Goal: Information Seeking & Learning: Learn about a topic

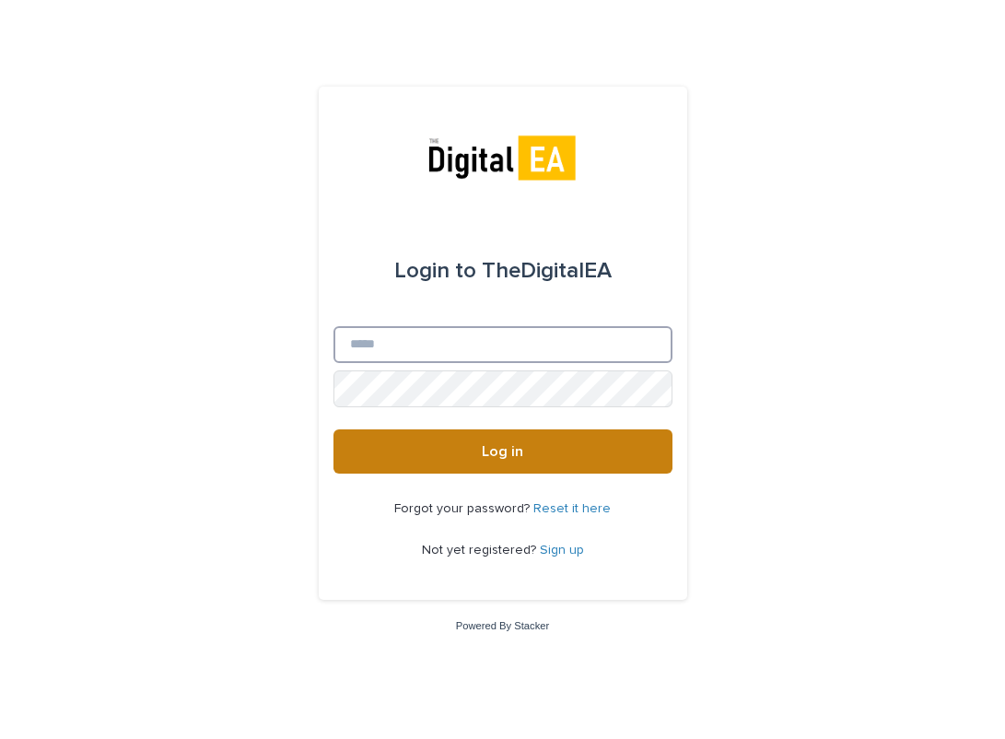
type input "**********"
click at [566, 452] on button "Log in" at bounding box center [502, 451] width 339 height 44
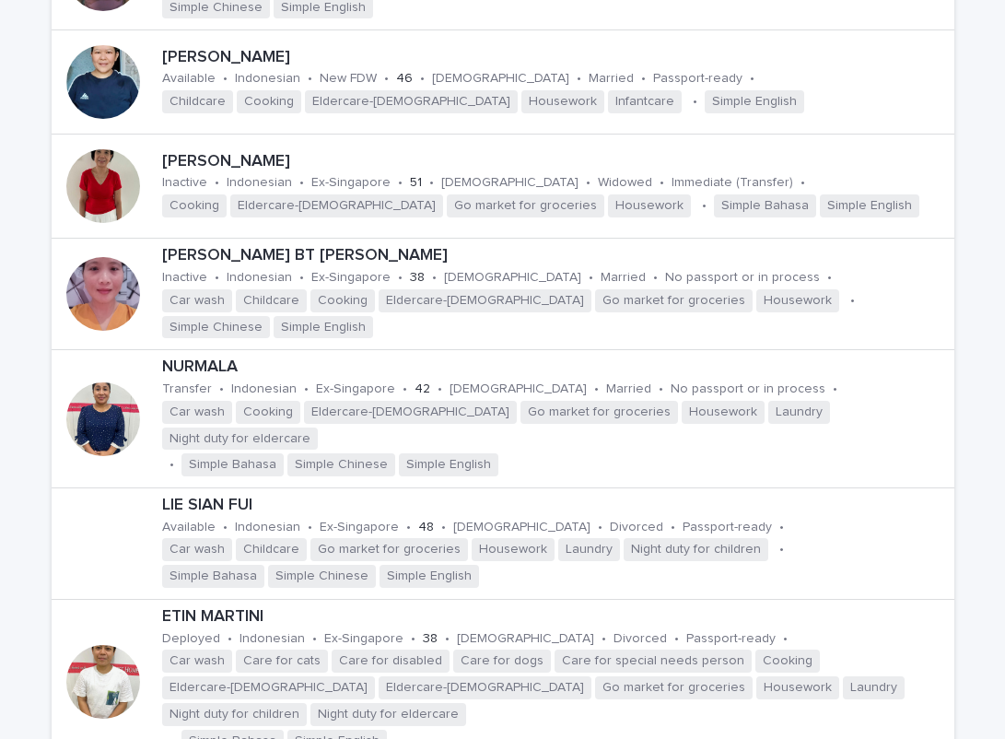
scroll to position [1382, 0]
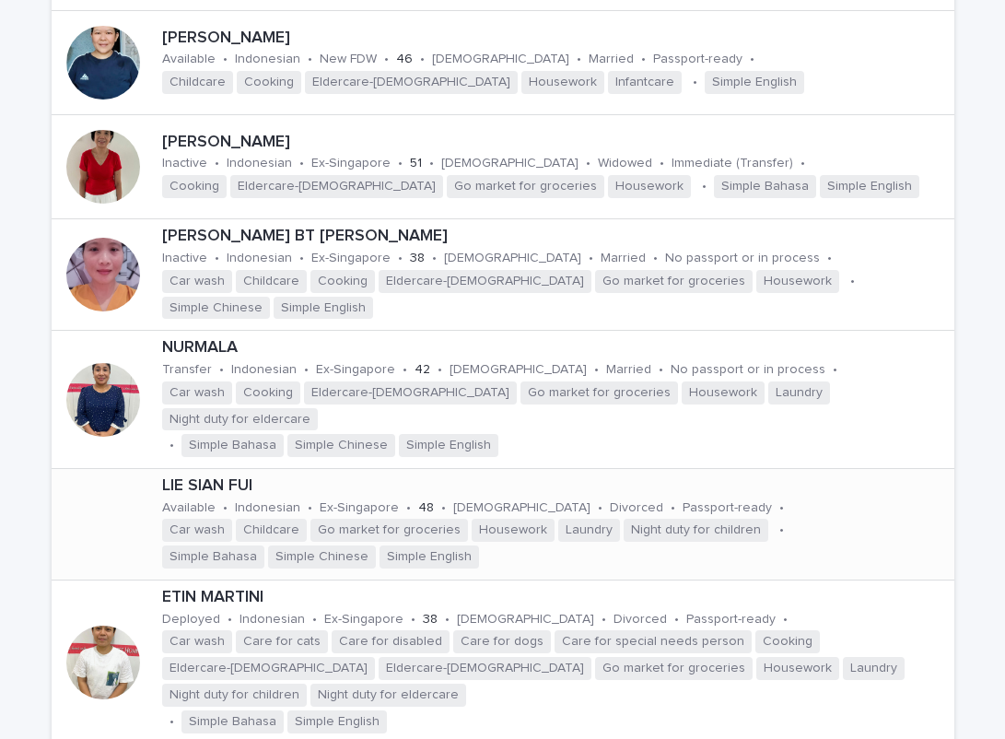
click at [213, 476] on p "LIE SIAN FUI" at bounding box center [554, 486] width 785 height 20
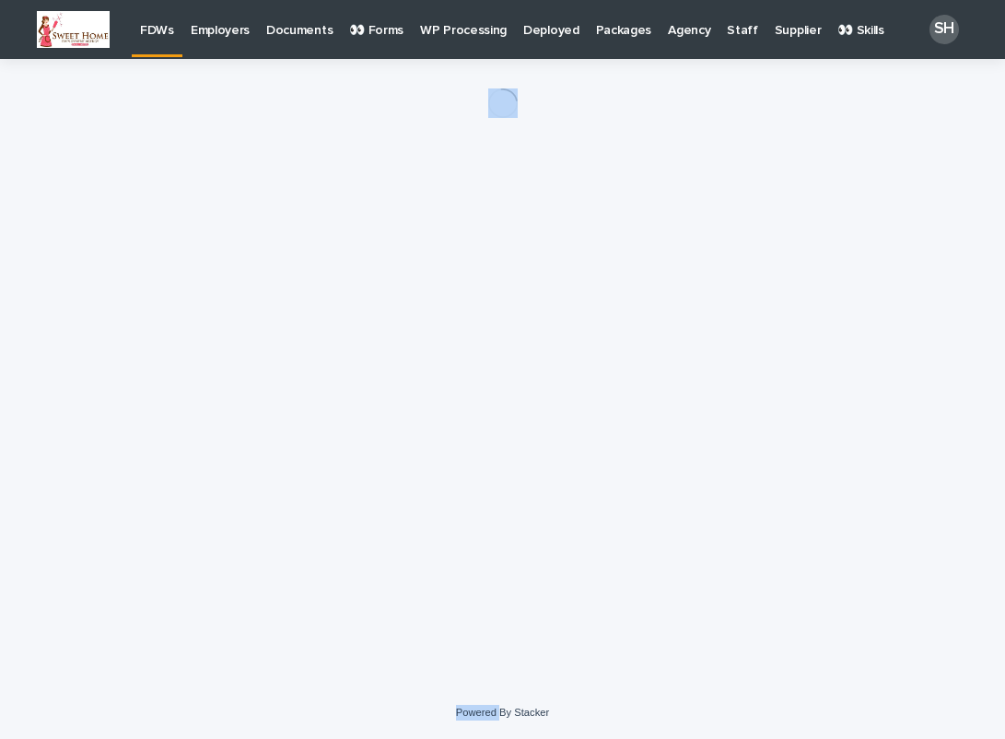
click at [213, 411] on div "Loading... Saving… Loading... Saving…" at bounding box center [502, 349] width 921 height 581
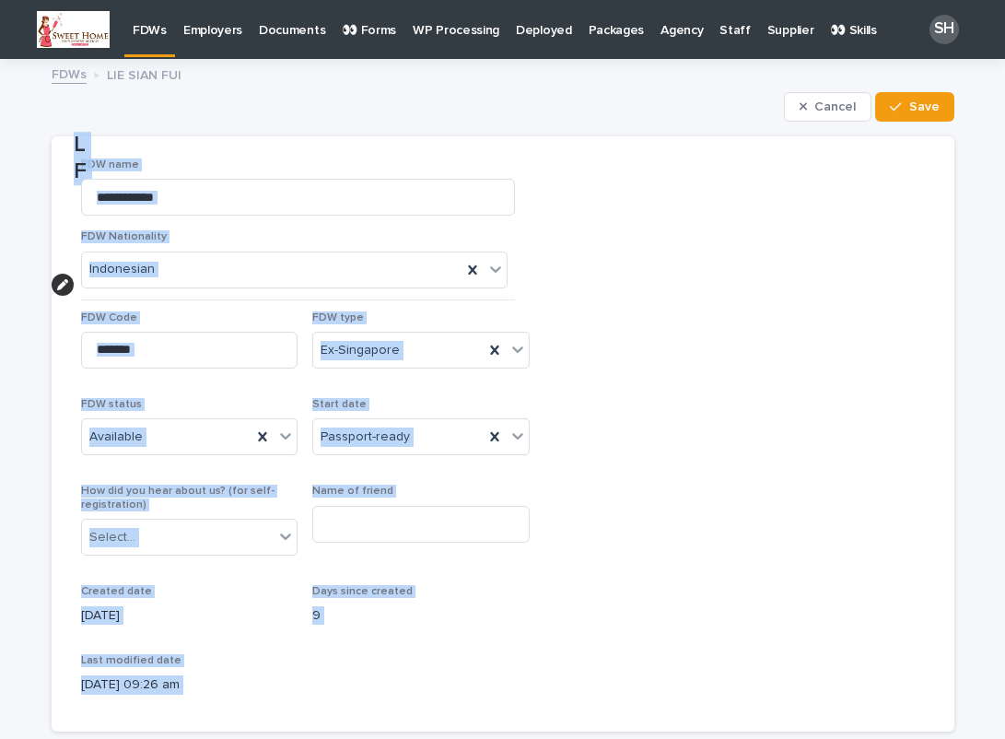
click at [829, 472] on section "**********" at bounding box center [503, 433] width 903 height 595
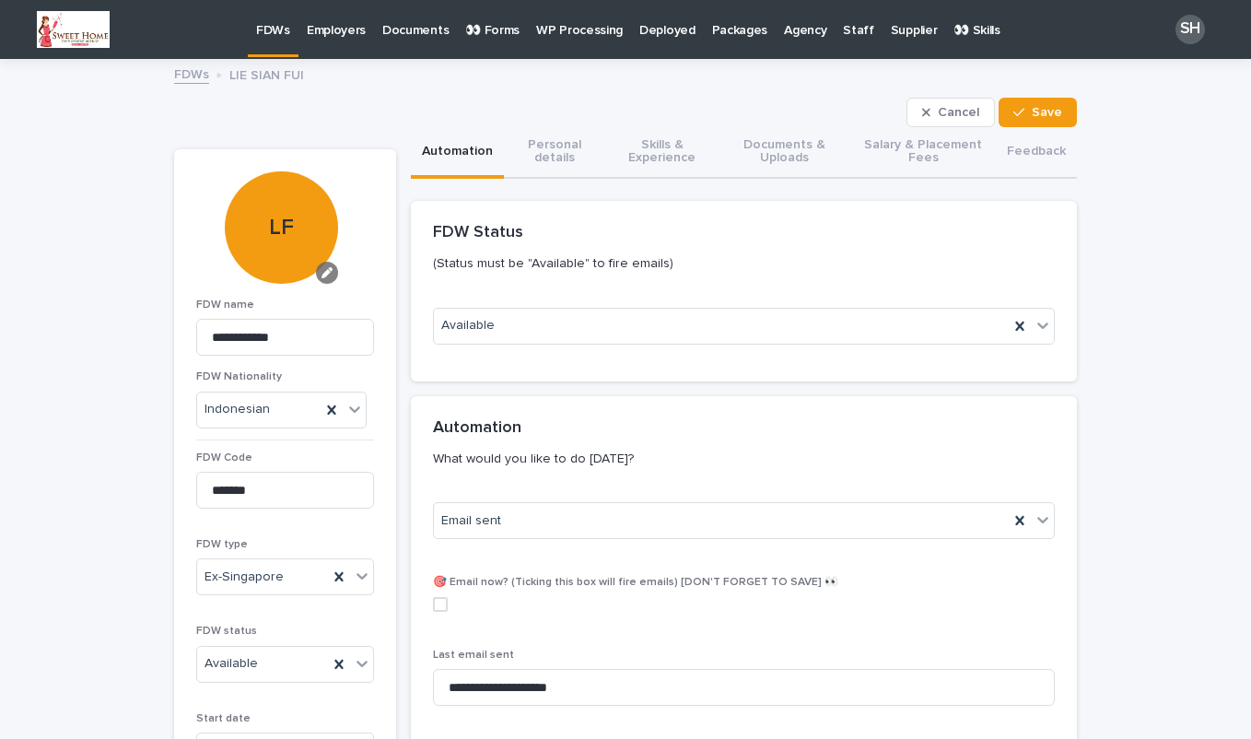
click at [324, 274] on icon "button" at bounding box center [326, 272] width 11 height 11
click at [291, 331] on span "Add" at bounding box center [300, 333] width 23 height 13
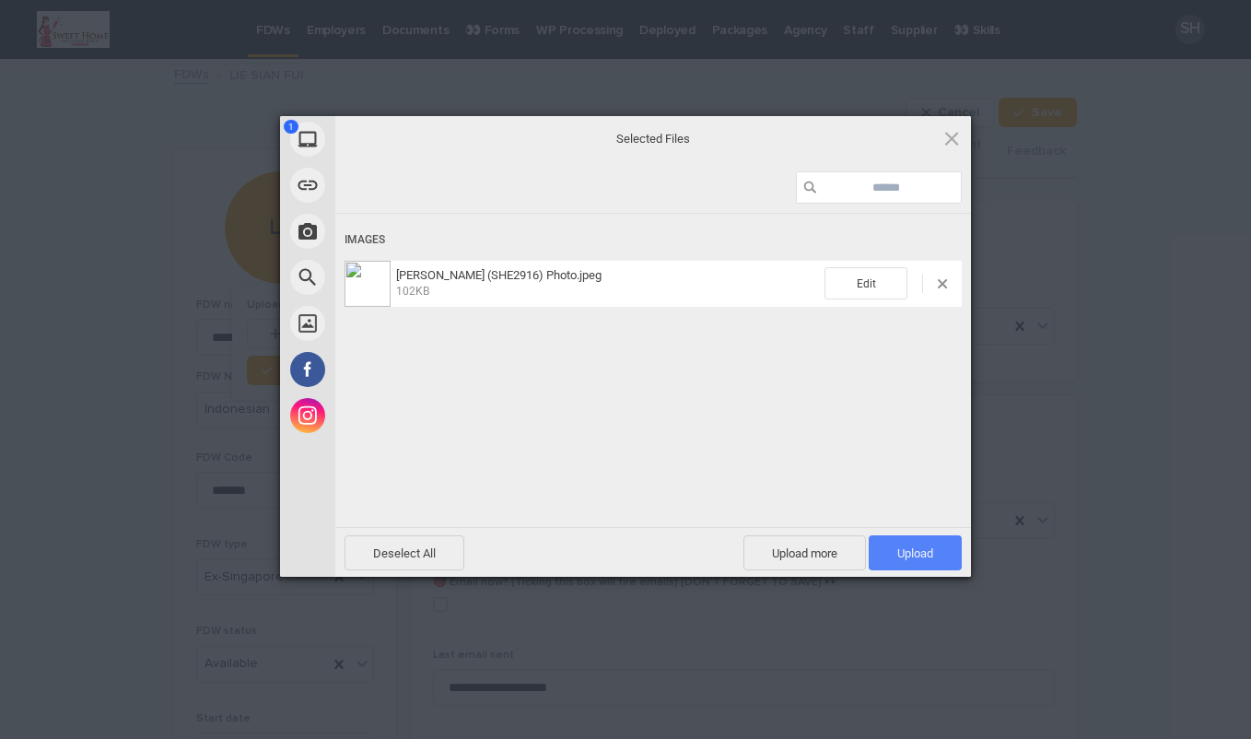
click at [938, 562] on span "Upload 1" at bounding box center [915, 552] width 93 height 35
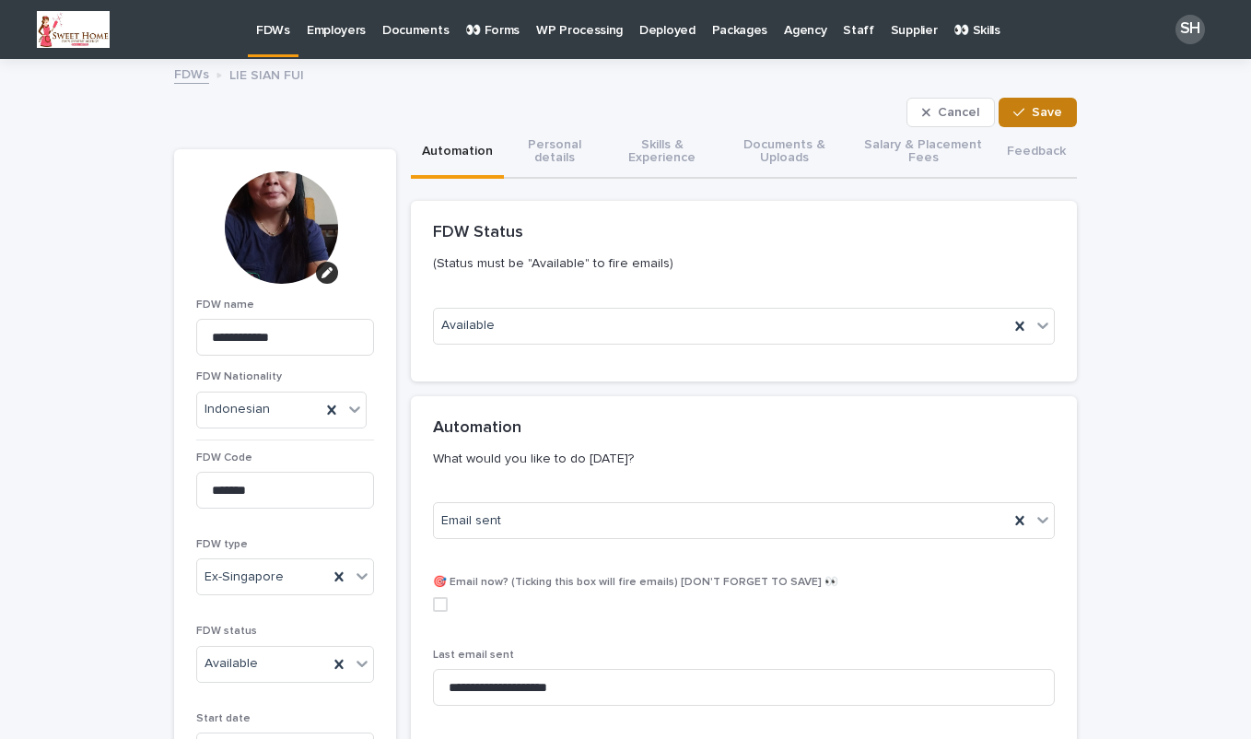
click at [1004, 114] on span "Save" at bounding box center [1047, 112] width 30 height 13
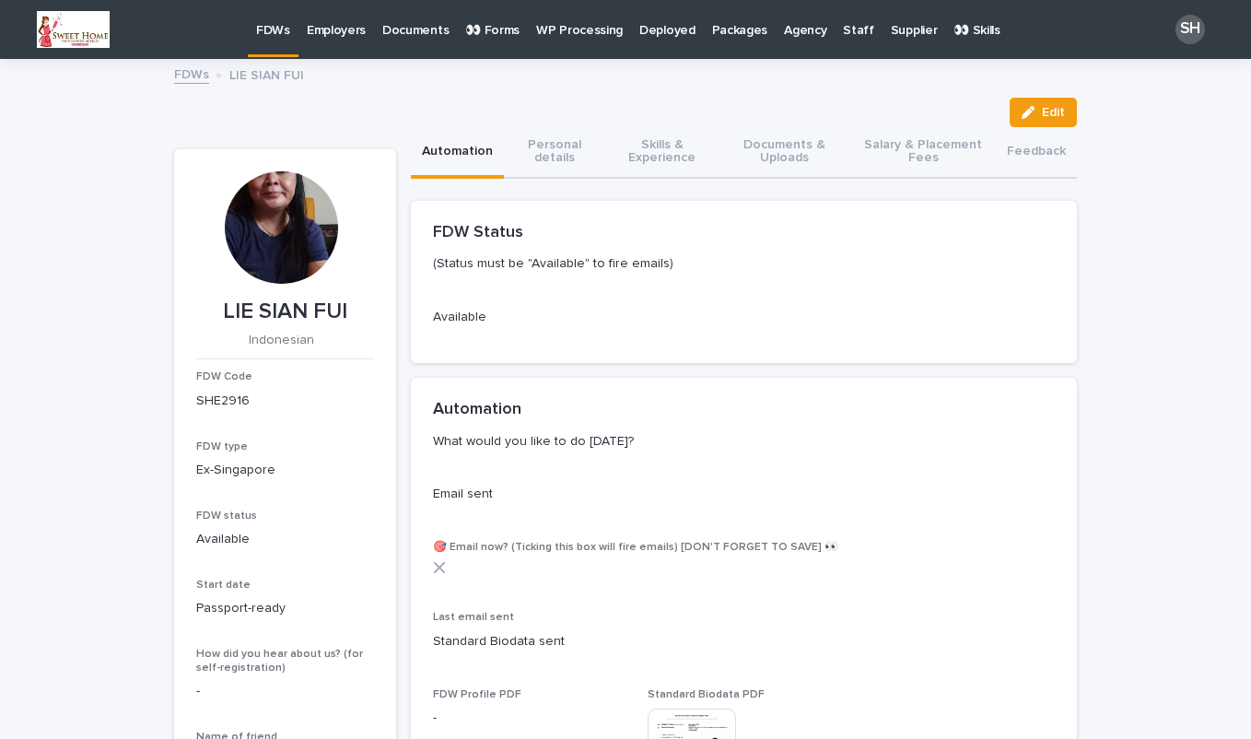
click at [277, 40] on link "FDWs" at bounding box center [273, 27] width 51 height 54
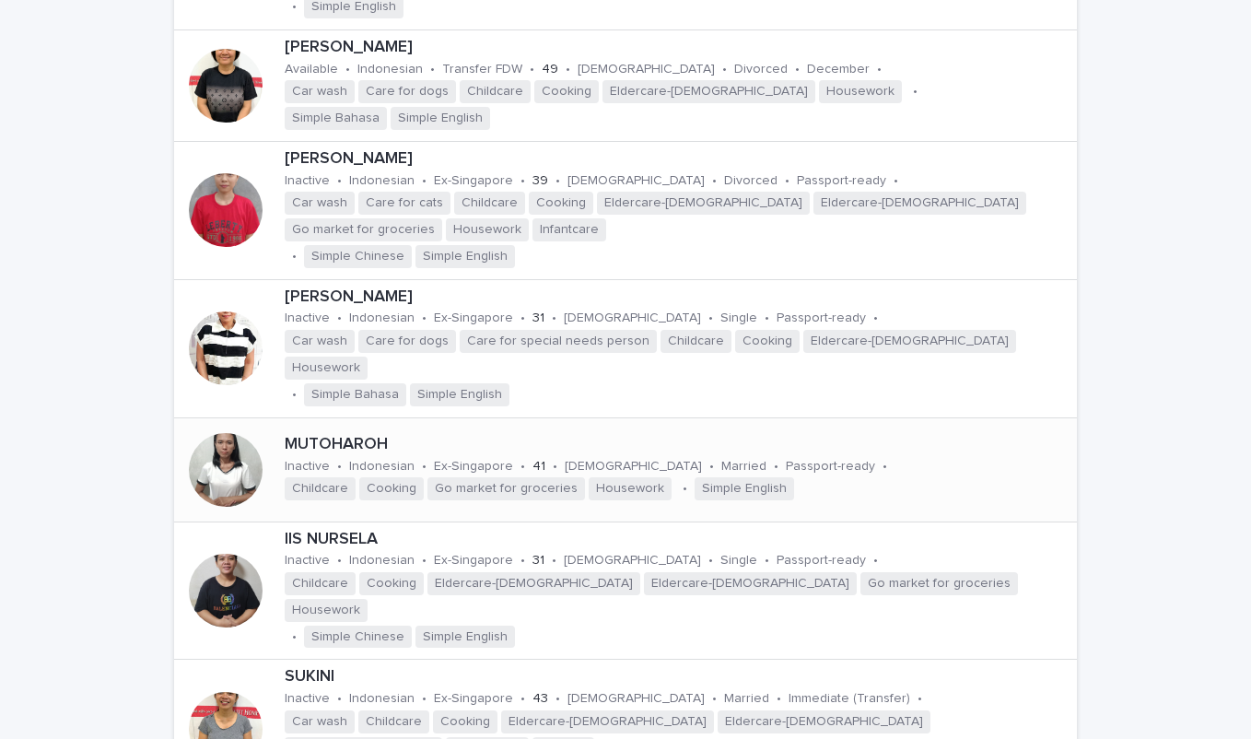
scroll to position [3053, 0]
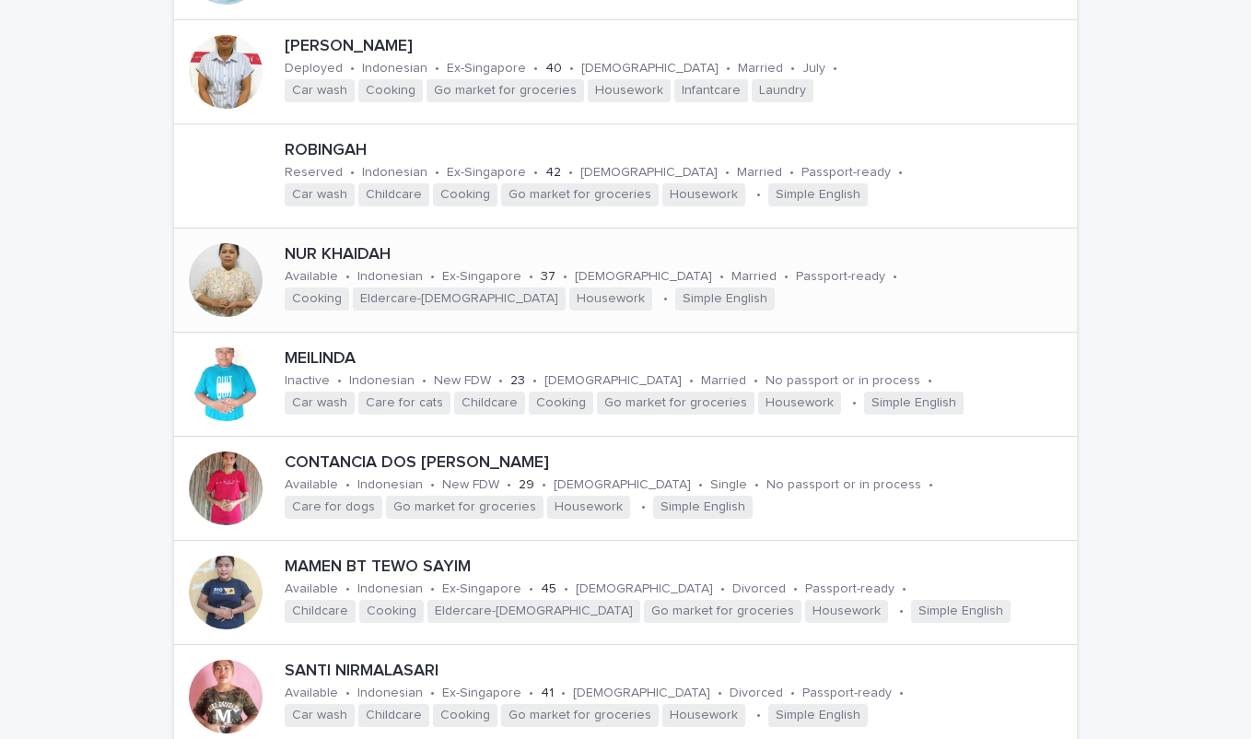
scroll to position [2914, 0]
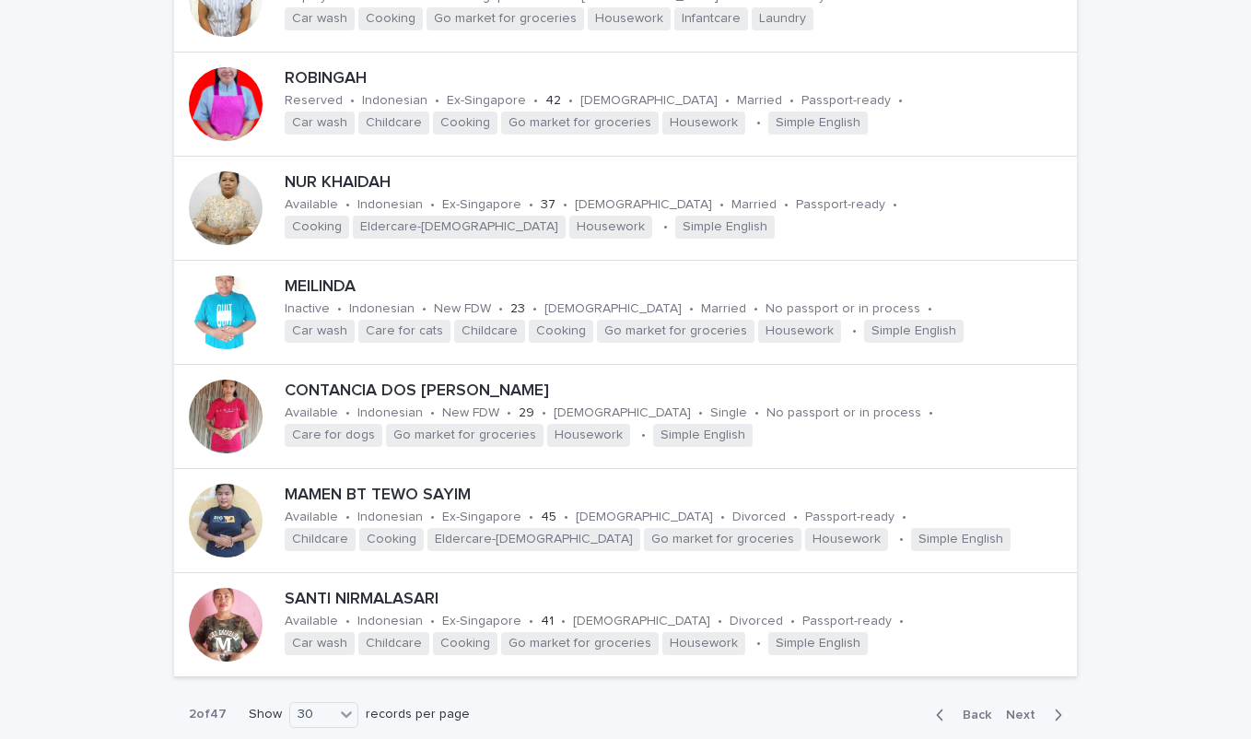
click at [1004, 708] on span "Next" at bounding box center [1026, 714] width 41 height 13
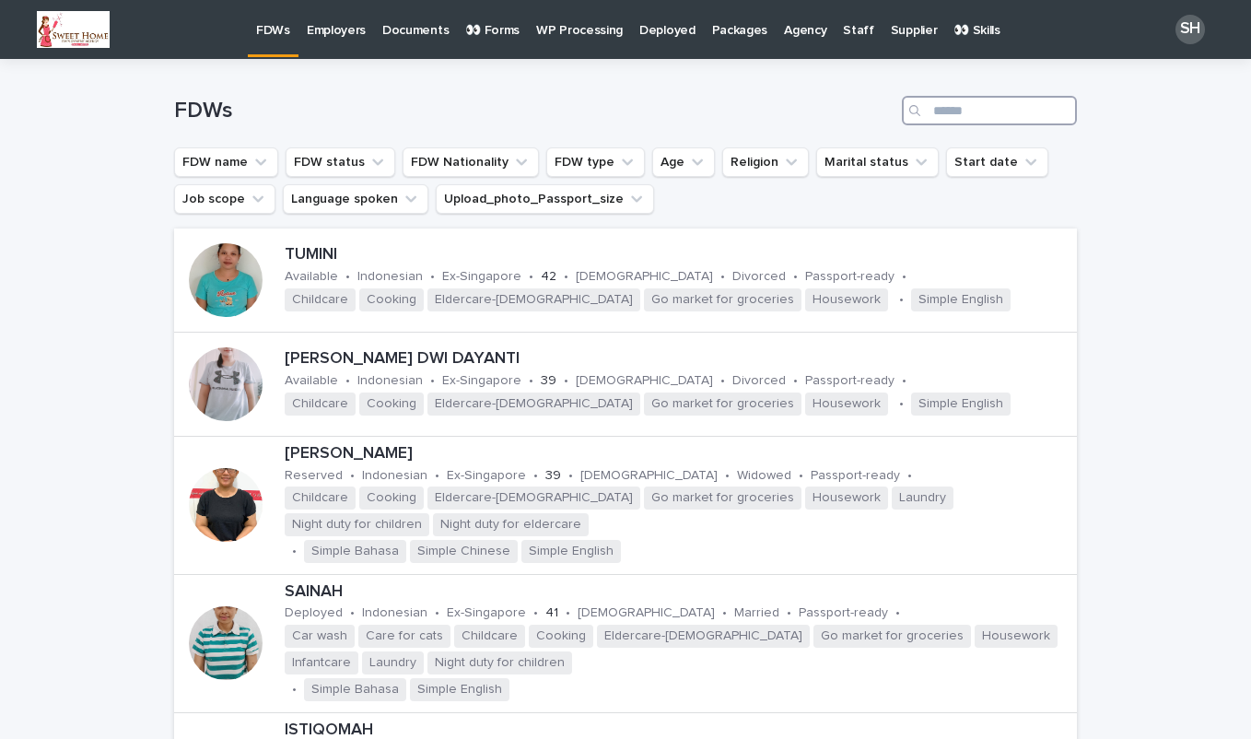
click at [974, 103] on input "Search" at bounding box center [989, 110] width 175 height 29
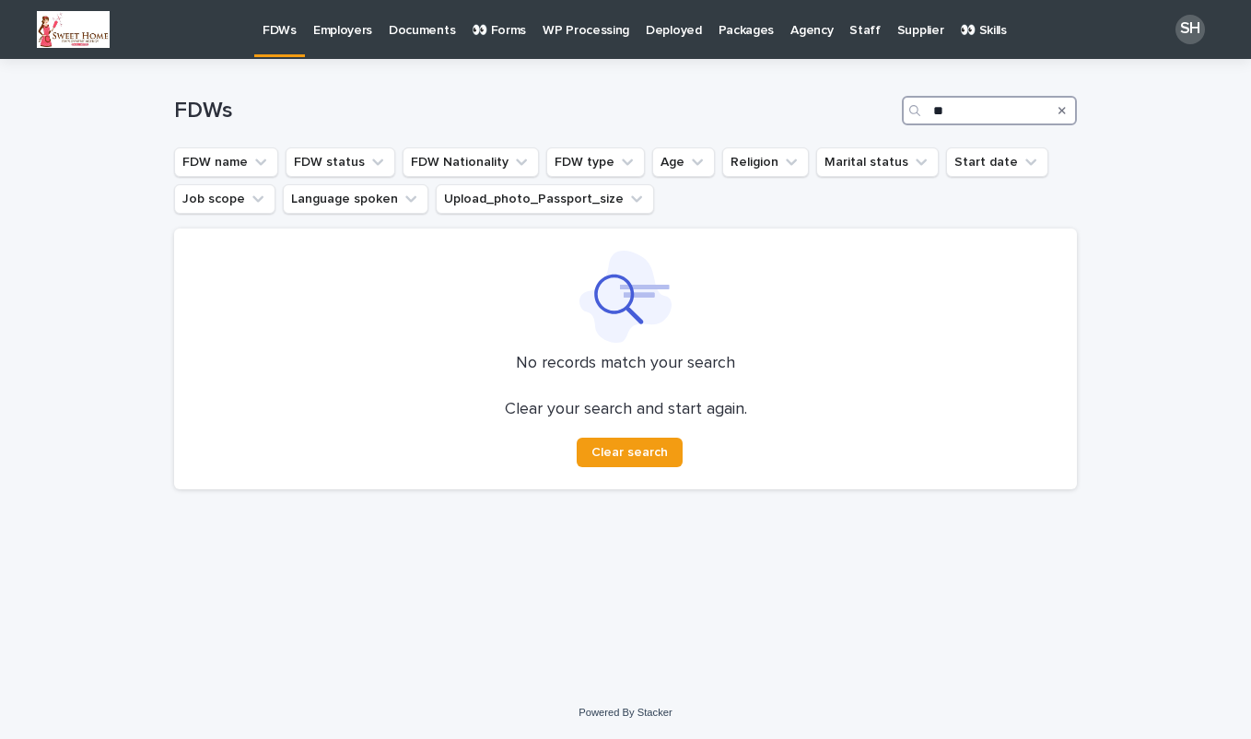
type input "*"
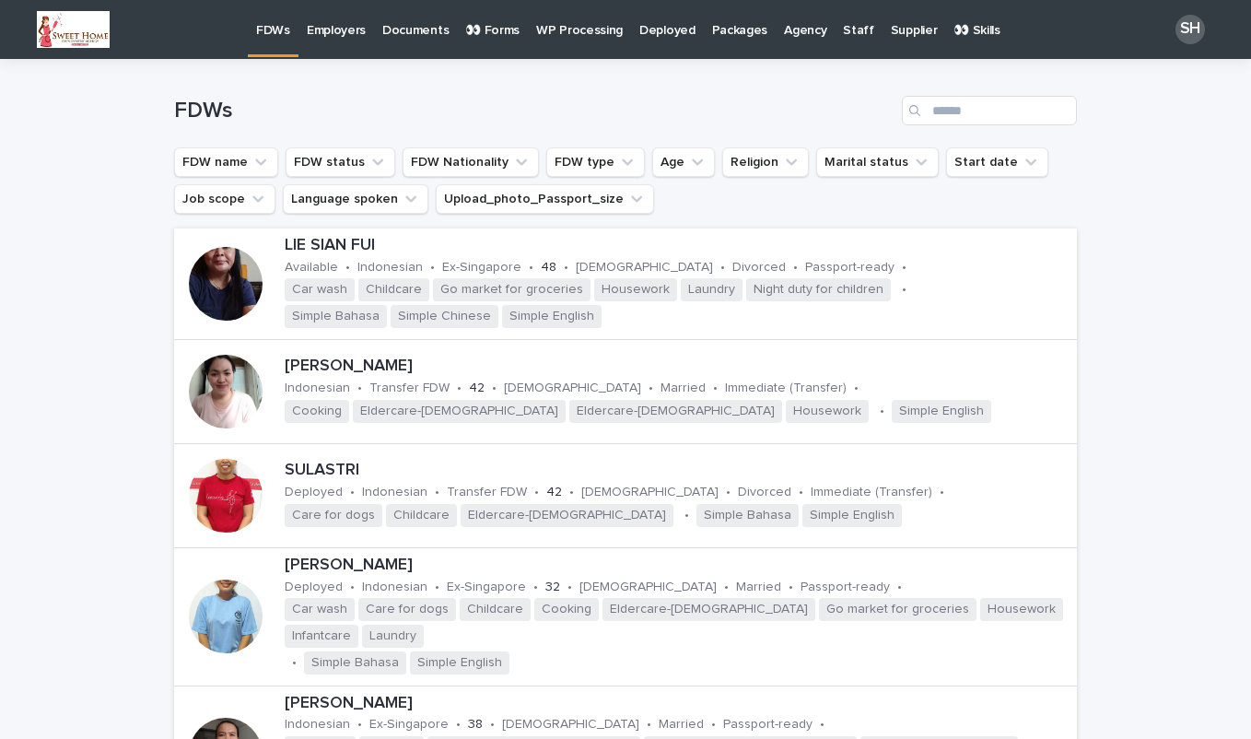
click at [266, 27] on p "FDWs" at bounding box center [273, 19] width 34 height 39
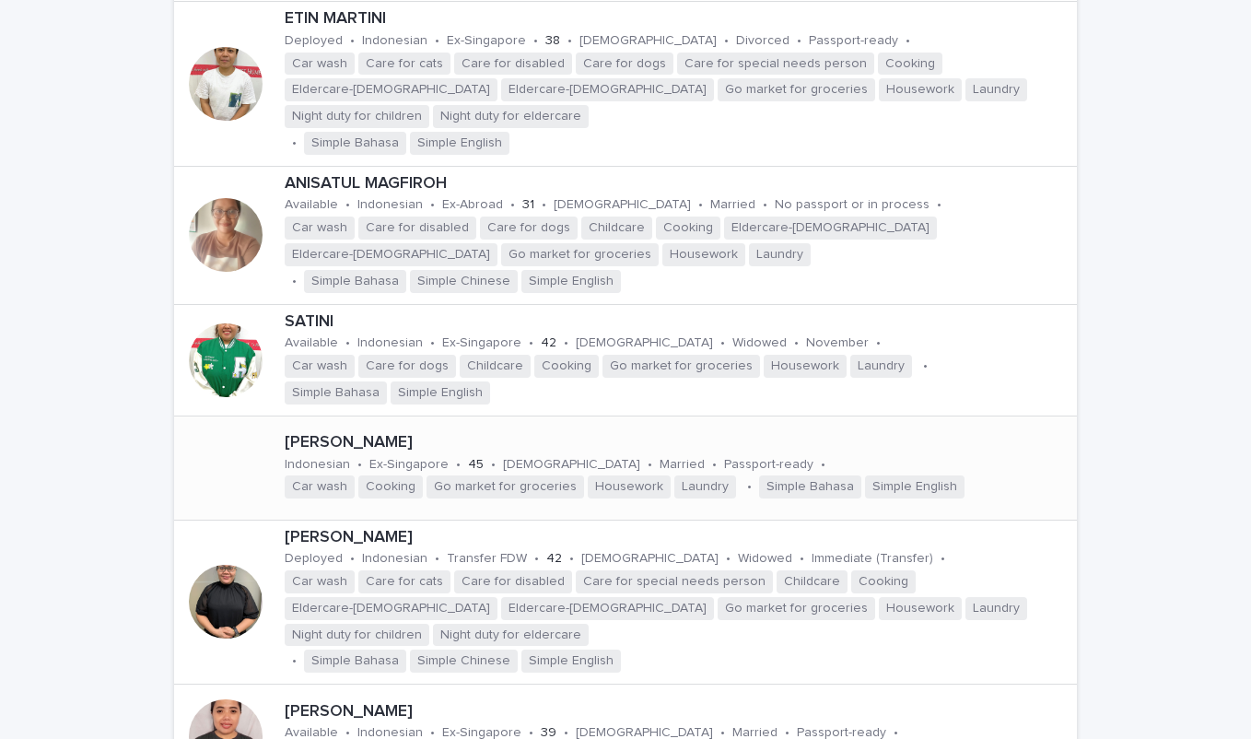
scroll to position [2026, 0]
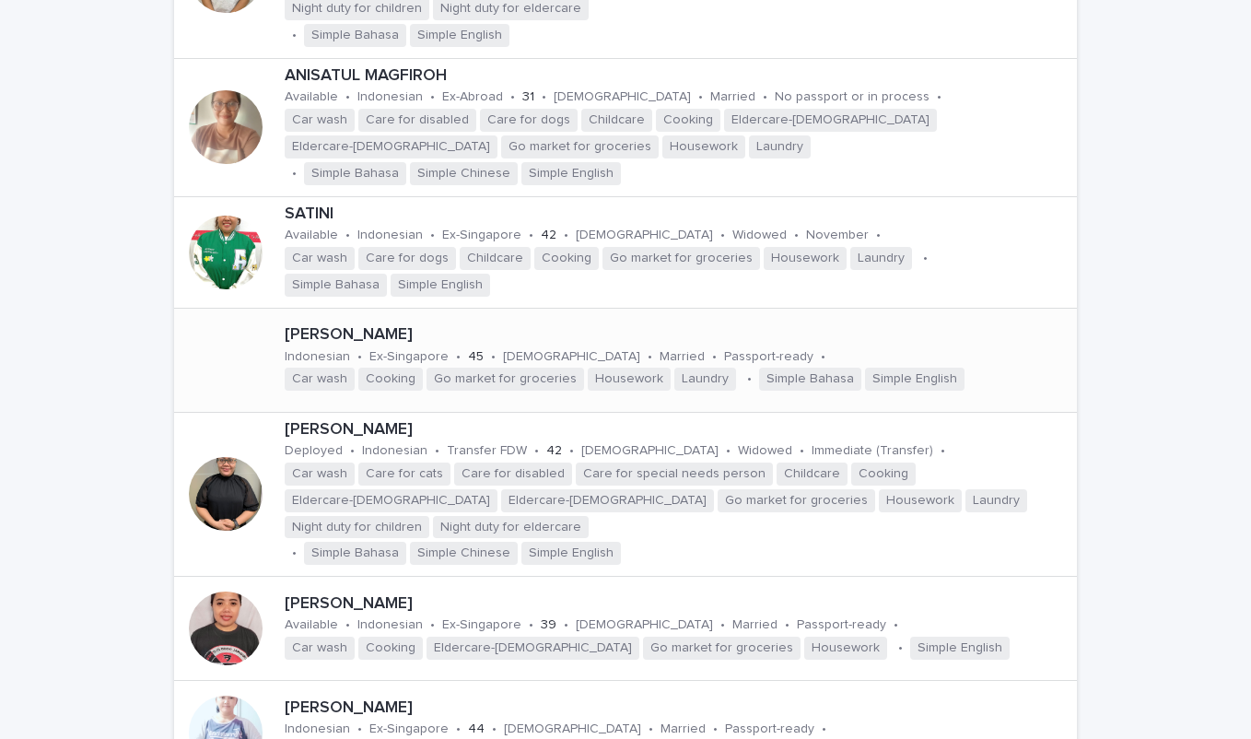
click at [356, 325] on p "[PERSON_NAME]" at bounding box center [677, 335] width 785 height 20
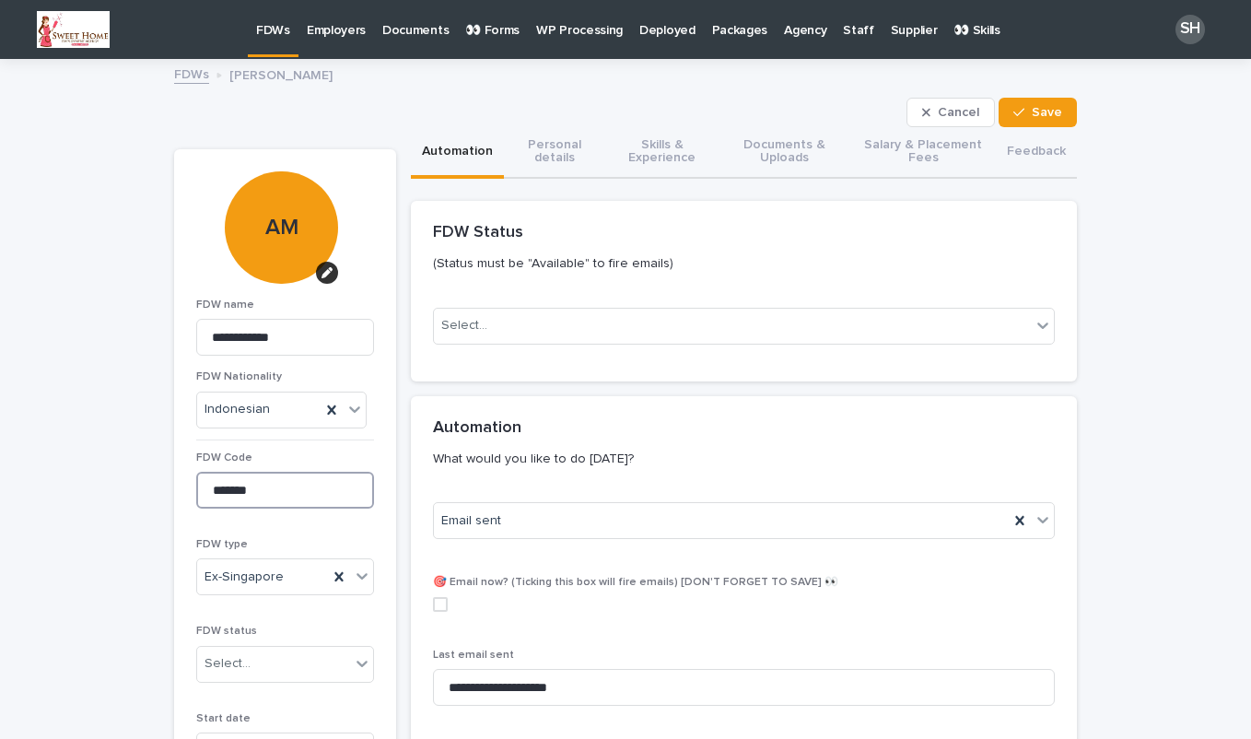
drag, startPoint x: 250, startPoint y: 490, endPoint x: 211, endPoint y: 496, distance: 39.2
click at [211, 496] on input "*******" at bounding box center [285, 490] width 178 height 37
click at [210, 496] on input "*******" at bounding box center [285, 490] width 178 height 37
drag, startPoint x: 205, startPoint y: 495, endPoint x: 261, endPoint y: 489, distance: 55.5
click at [261, 489] on input "*******" at bounding box center [285, 490] width 178 height 37
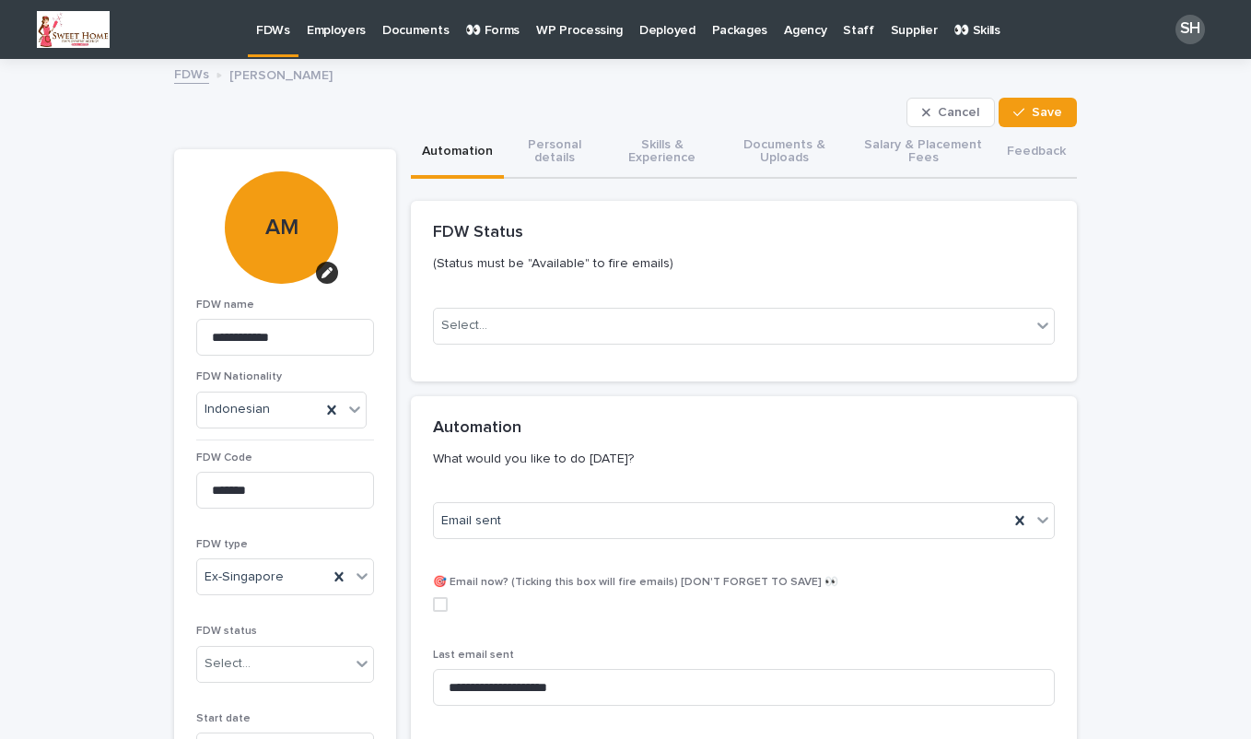
click at [648, 230] on div "FDW Status (Status must be "Available" to fire emails)" at bounding box center [740, 254] width 614 height 63
click at [290, 26] on div "FDWs" at bounding box center [273, 19] width 51 height 39
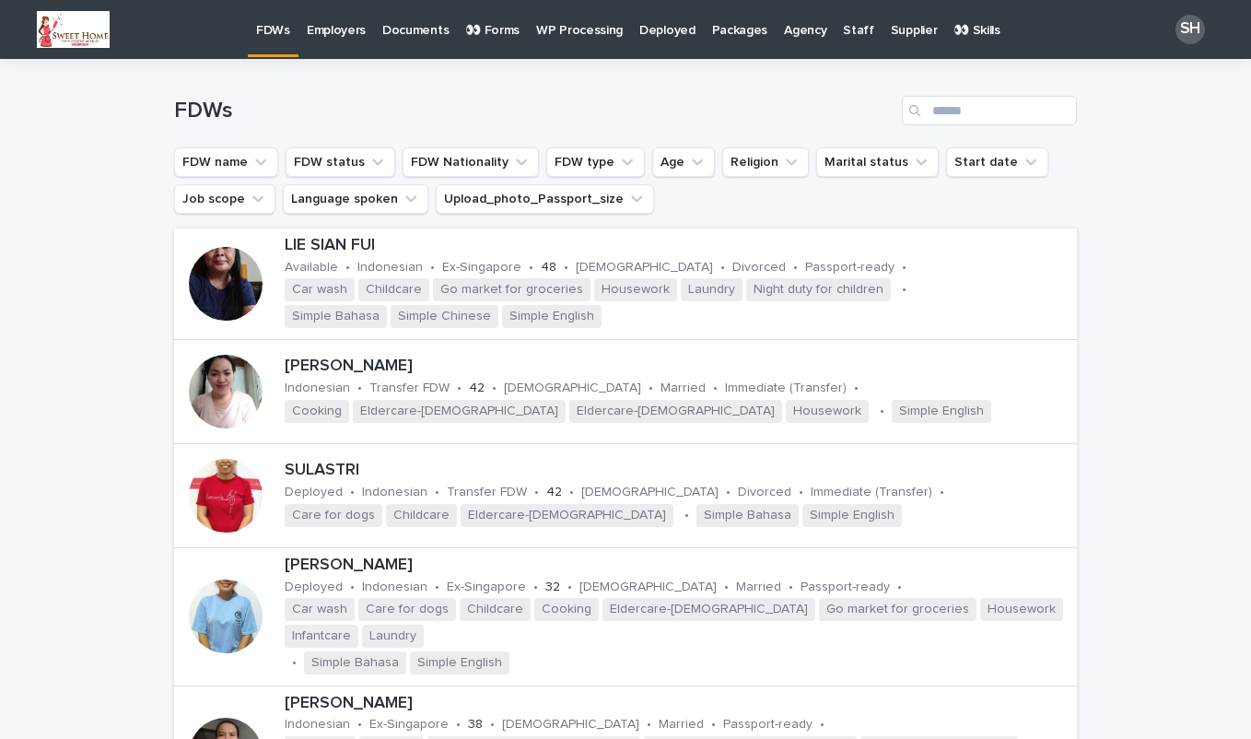
click at [958, 33] on p "👀 Skills" at bounding box center [976, 19] width 47 height 39
